Goal: Task Accomplishment & Management: Understand process/instructions

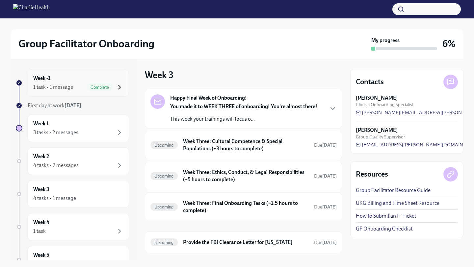
click at [121, 86] on icon "button" at bounding box center [119, 87] width 8 height 8
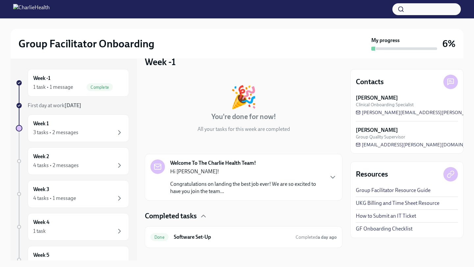
scroll to position [22, 0]
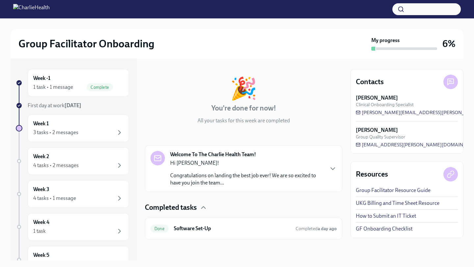
click at [328, 176] on div "Welcome To The Charlie Health Team! Hi [PERSON_NAME]! Congratulations on landin…" at bounding box center [243, 169] width 186 height 36
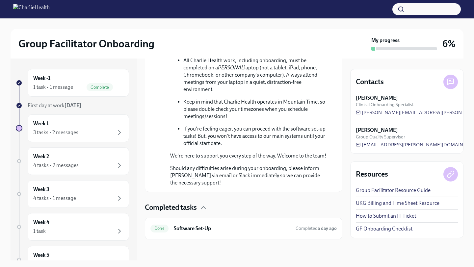
scroll to position [404, 0]
click at [266, 233] on div "Done Software Set-Up Completed a day ago" at bounding box center [243, 228] width 186 height 11
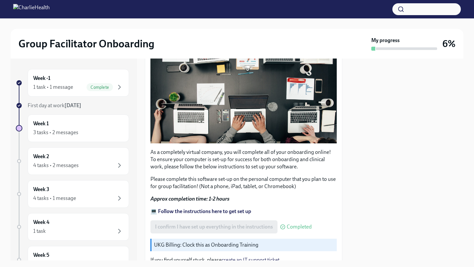
scroll to position [178, 0]
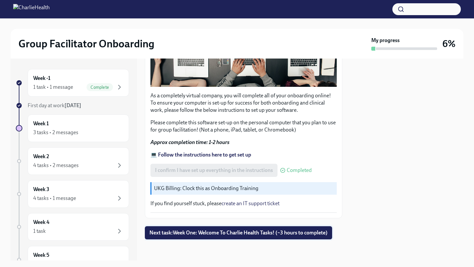
click at [171, 234] on span "Next task : Week One: Welcome To Charlie Health Tasks! (~3 hours to complete)" at bounding box center [238, 233] width 178 height 7
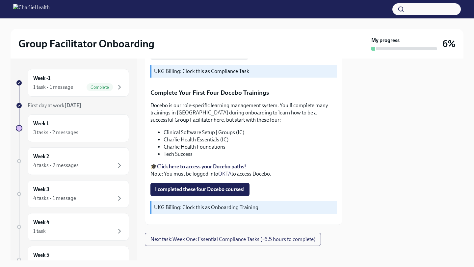
scroll to position [837, 0]
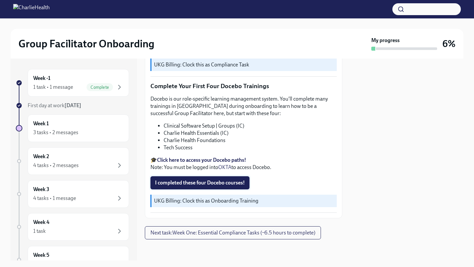
click at [228, 178] on button "I completed these four Docebo courses!" at bounding box center [199, 182] width 99 height 13
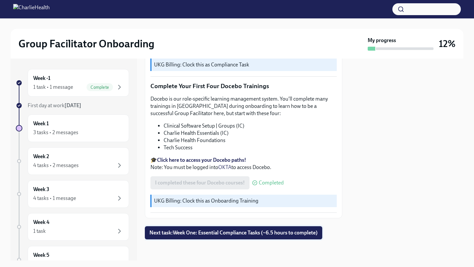
click at [176, 235] on span "Next task : Week One: Essential Compliance Tasks (~6.5 hours to complete)" at bounding box center [233, 233] width 168 height 7
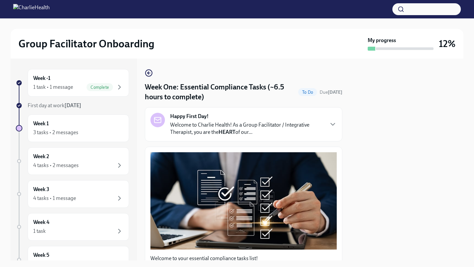
click at [319, 127] on p "Welcome to Charlie Health! As a Group Facilitator / Integrative Therapist, you …" at bounding box center [246, 128] width 153 height 14
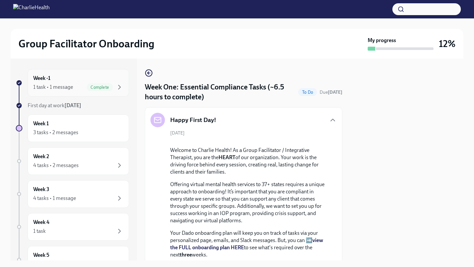
click at [93, 88] on span "Complete" at bounding box center [100, 87] width 26 height 5
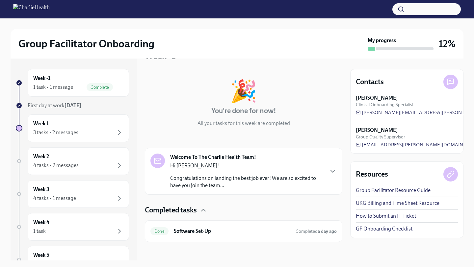
scroll to position [22, 0]
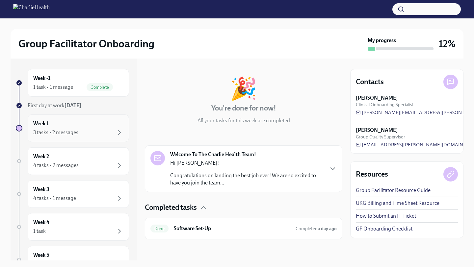
click at [111, 133] on div "3 tasks • 2 messages" at bounding box center [78, 133] width 90 height 8
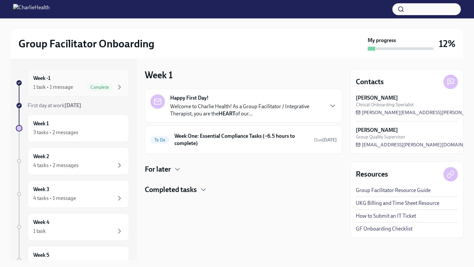
click at [89, 84] on div "Complete" at bounding box center [100, 87] width 26 height 8
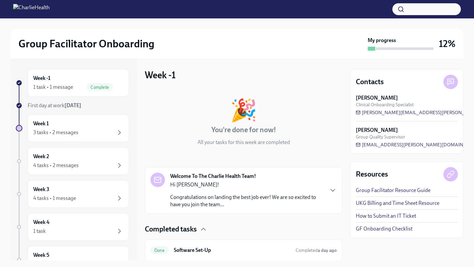
click at [327, 197] on div "Welcome To The Charlie Health Team! Hi [PERSON_NAME]! Congratulations on landin…" at bounding box center [243, 191] width 186 height 36
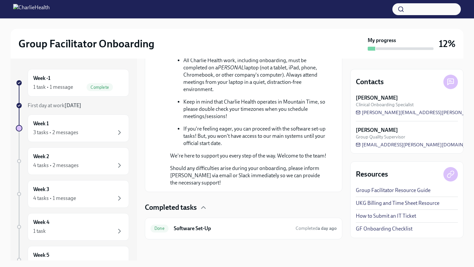
scroll to position [358, 0]
click at [91, 126] on div "Week 1 3 tasks • 2 messages" at bounding box center [78, 128] width 90 height 16
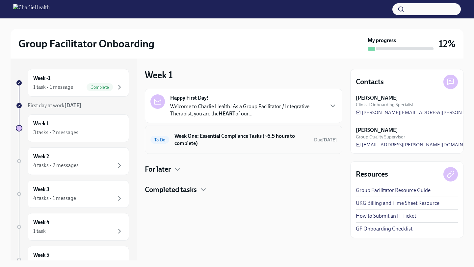
click at [215, 144] on h6 "Week One: Essential Compliance Tasks (~6.5 hours to complete)" at bounding box center [241, 140] width 134 height 14
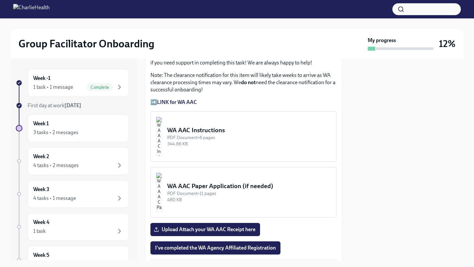
scroll to position [566, 0]
